Goal: Task Accomplishment & Management: Complete application form

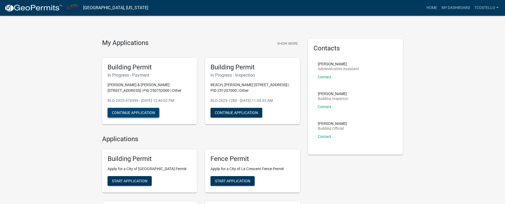
click at [142, 111] on button "Continue Application" at bounding box center [133, 113] width 52 height 10
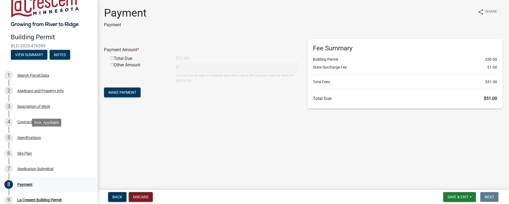
scroll to position [54, 0]
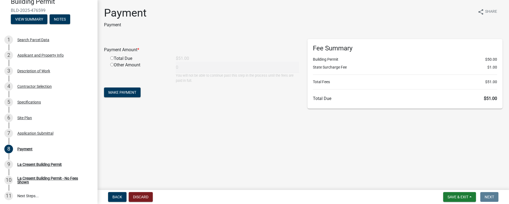
click at [112, 58] on input "radio" at bounding box center [112, 58] width 4 height 4
radio input "true"
type input "51"
click at [127, 89] on button "Make Payment" at bounding box center [122, 92] width 37 height 10
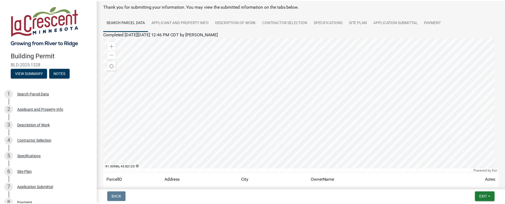
scroll to position [71, 0]
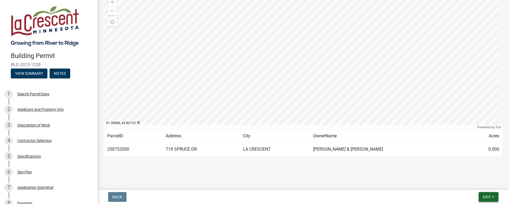
click at [484, 195] on span "Exit" at bounding box center [487, 197] width 8 height 4
click at [478, 183] on button "Save & Exit" at bounding box center [476, 182] width 43 height 13
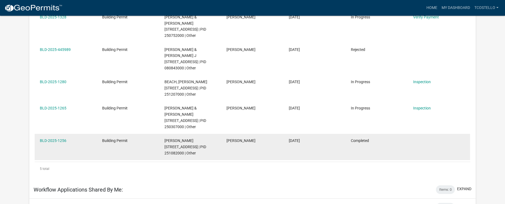
scroll to position [126, 0]
